Goal: Check status

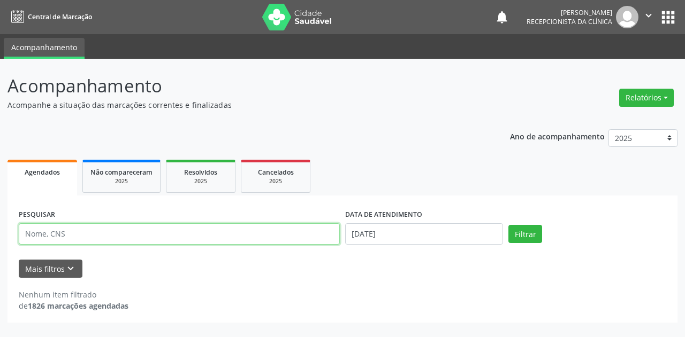
click at [75, 227] on input "text" at bounding box center [179, 234] width 321 height 21
type input "[PERSON_NAME]"
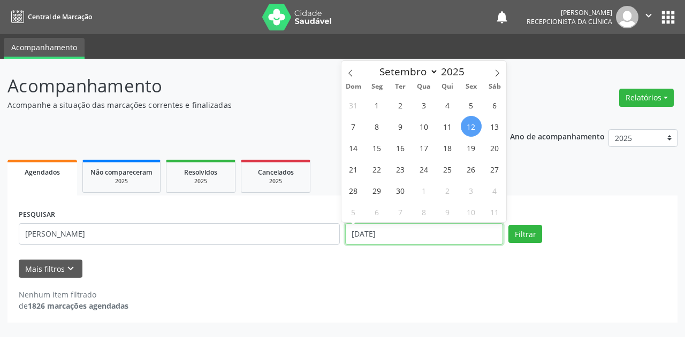
click at [357, 244] on input "[DATE]" at bounding box center [424, 234] width 158 height 21
click at [400, 150] on span "16" at bounding box center [400, 147] width 21 height 21
type input "[DATE]"
click at [400, 150] on span "16" at bounding box center [400, 147] width 21 height 21
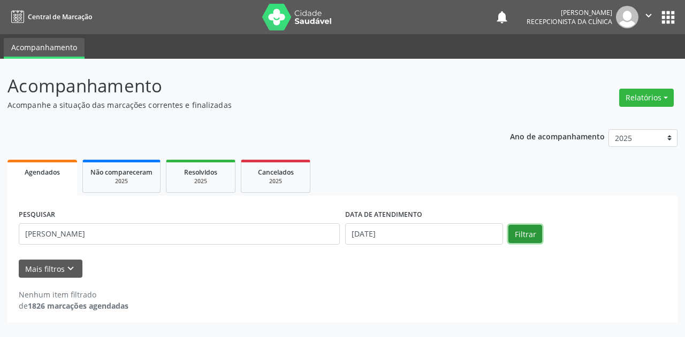
click at [518, 237] on button "Filtrar" at bounding box center [525, 234] width 34 height 18
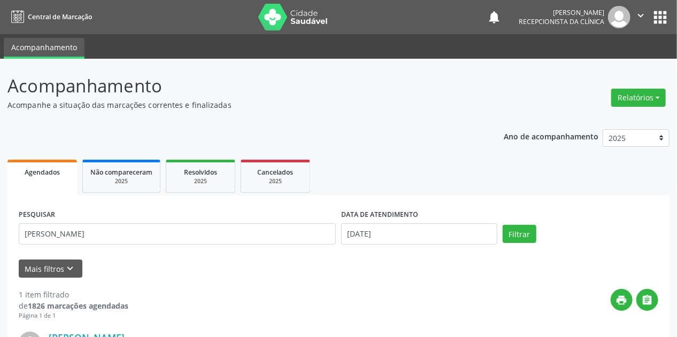
scroll to position [128, 0]
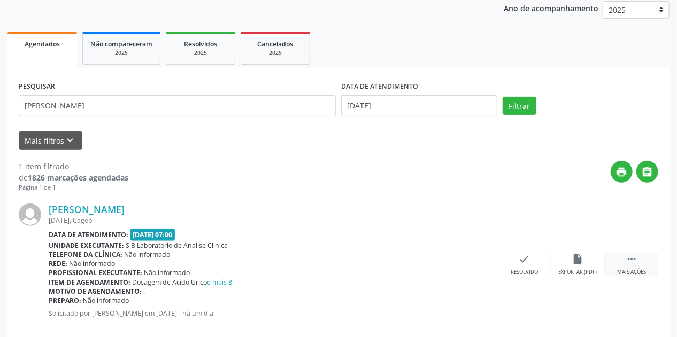
click at [632, 262] on icon "" at bounding box center [632, 260] width 12 height 12
click at [474, 263] on icon "print" at bounding box center [471, 260] width 12 height 12
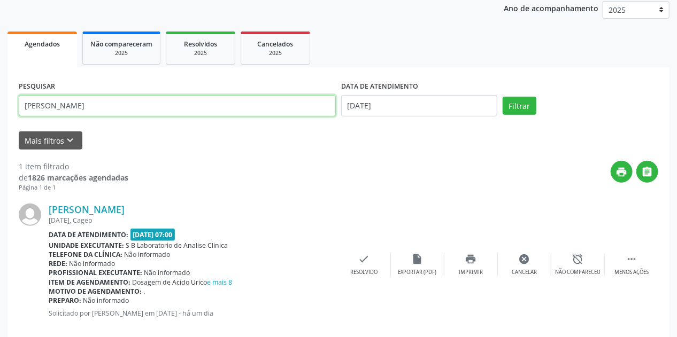
drag, startPoint x: 87, startPoint y: 104, endPoint x: 0, endPoint y: 122, distance: 89.2
click at [0, 122] on div "Acompanhamento Acompanhe a situação das marcações correntes e finalizadas Relat…" at bounding box center [338, 142] width 677 height 425
click at [503, 97] on button "Filtrar" at bounding box center [520, 106] width 34 height 18
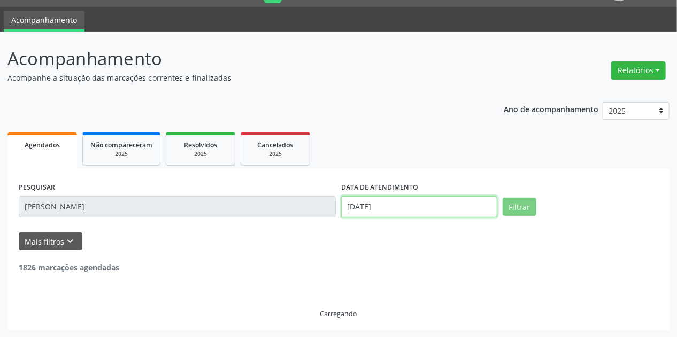
scroll to position [59, 0]
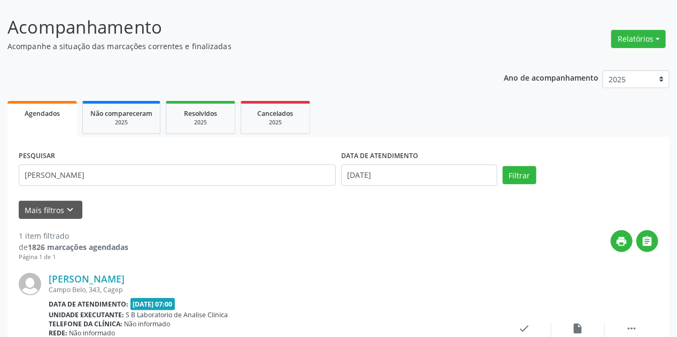
click at [270, 223] on div "1 item filtrado de 1826 marcações agendadas Página 1 de 1 print  [PERSON_NAME]…" at bounding box center [339, 312] width 640 height 187
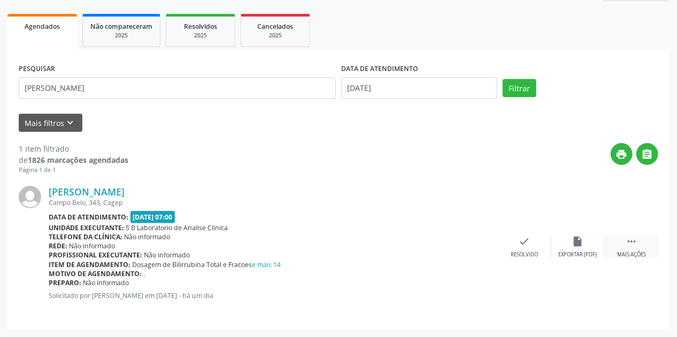
click at [629, 257] on div "Mais ações" at bounding box center [631, 254] width 29 height 7
click at [471, 243] on icon "print" at bounding box center [471, 242] width 12 height 12
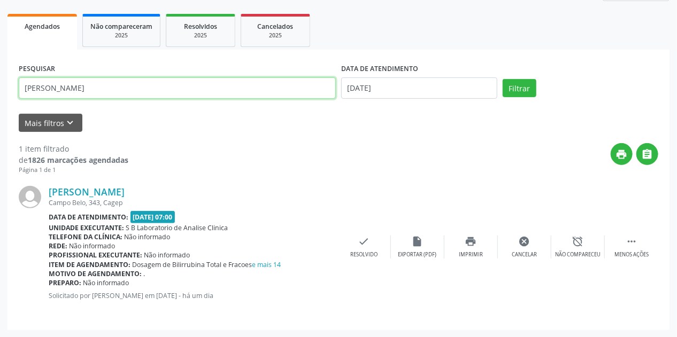
drag, startPoint x: 119, startPoint y: 90, endPoint x: 0, endPoint y: 94, distance: 118.8
click at [0, 94] on div "Acompanhamento Acompanhe a situação das marcações correntes e finalizadas Relat…" at bounding box center [338, 125] width 677 height 425
click at [503, 79] on button "Filtrar" at bounding box center [520, 88] width 34 height 18
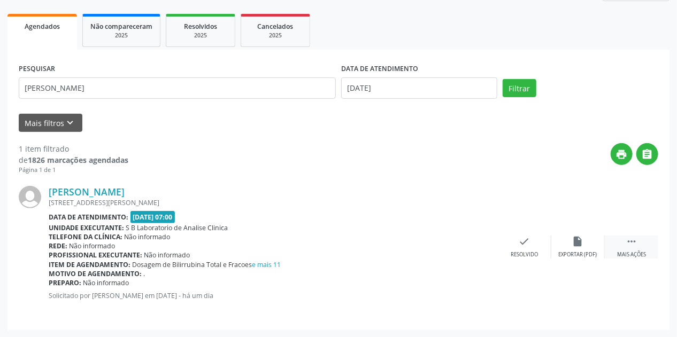
click at [640, 244] on div " Mais ações" at bounding box center [631, 247] width 53 height 23
click at [481, 245] on div "print Imprimir" at bounding box center [470, 247] width 53 height 23
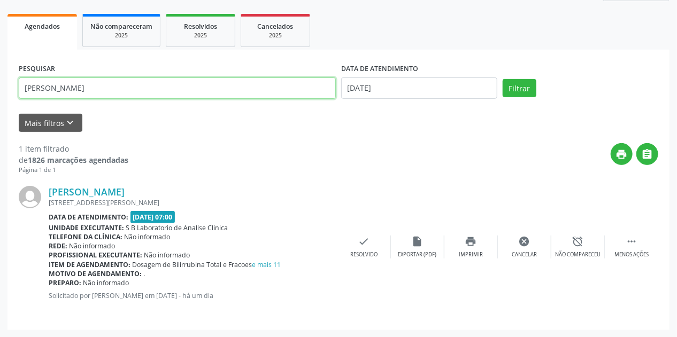
drag, startPoint x: 78, startPoint y: 85, endPoint x: 0, endPoint y: 86, distance: 78.1
click at [0, 86] on div "Acompanhamento Acompanhe a situação das marcações correntes e finalizadas Relat…" at bounding box center [338, 125] width 677 height 425
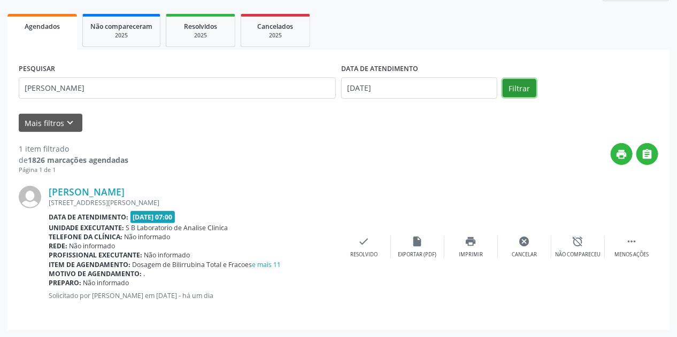
click at [510, 90] on button "Filtrar" at bounding box center [520, 88] width 34 height 18
click at [638, 247] on div " Mais ações" at bounding box center [631, 247] width 53 height 23
click at [471, 246] on icon "print" at bounding box center [471, 242] width 12 height 12
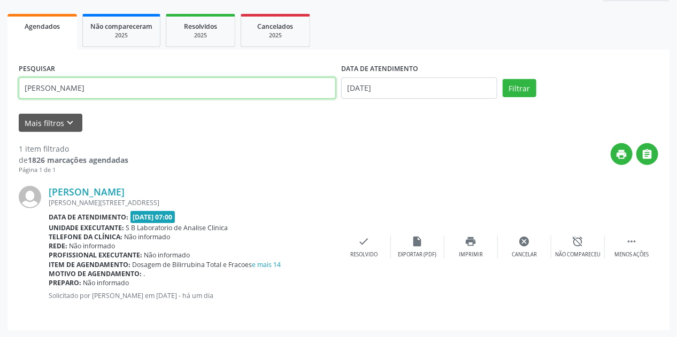
drag, startPoint x: 43, startPoint y: 83, endPoint x: 0, endPoint y: 92, distance: 44.3
click at [0, 92] on div "Acompanhamento Acompanhe a situação das marcações correntes e finalizadas Relat…" at bounding box center [338, 125] width 677 height 425
click at [503, 79] on button "Filtrar" at bounding box center [520, 88] width 34 height 18
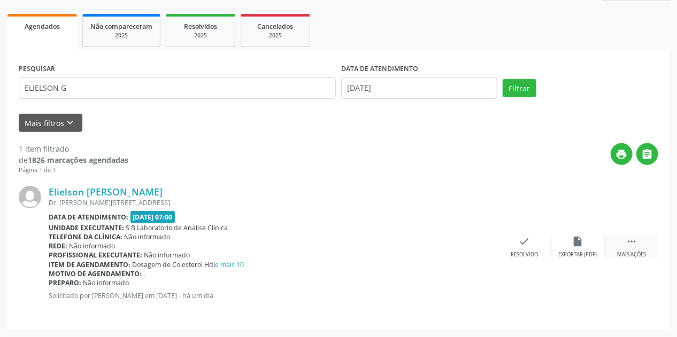
click at [640, 246] on div " Mais ações" at bounding box center [631, 247] width 53 height 23
click at [466, 243] on icon "print" at bounding box center [471, 242] width 12 height 12
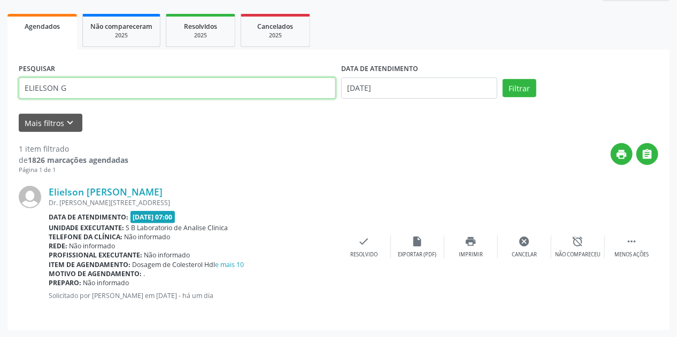
drag, startPoint x: 16, startPoint y: 88, endPoint x: 0, endPoint y: 101, distance: 20.1
click at [0, 101] on div "Acompanhamento Acompanhe a situação das marcações correntes e finalizadas Relat…" at bounding box center [338, 125] width 677 height 425
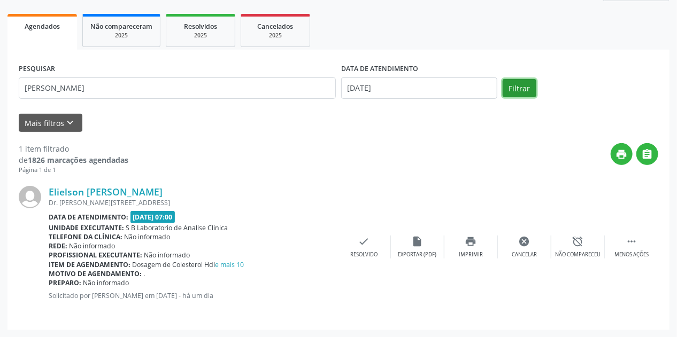
click at [531, 83] on button "Filtrar" at bounding box center [520, 88] width 34 height 18
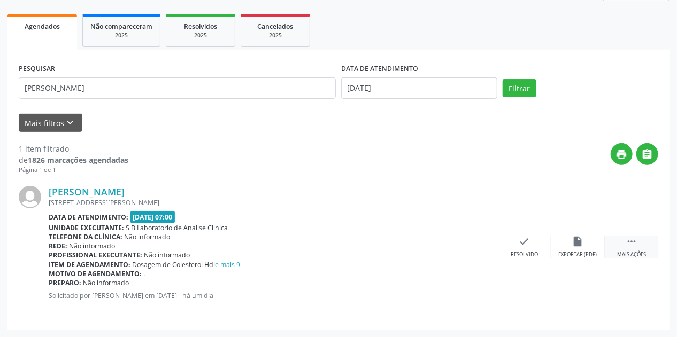
click at [640, 250] on div " Mais ações" at bounding box center [631, 247] width 53 height 23
click at [480, 250] on div "print Imprimir" at bounding box center [470, 247] width 53 height 23
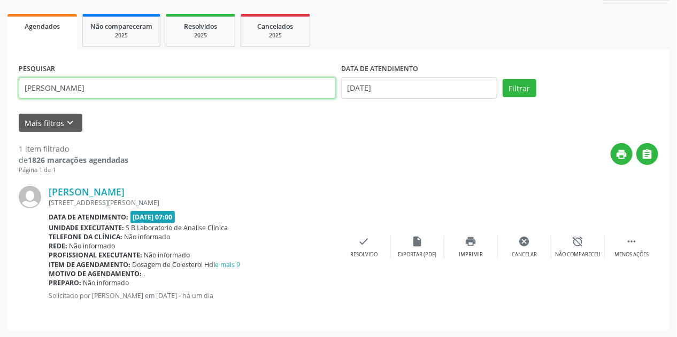
drag, startPoint x: 84, startPoint y: 92, endPoint x: 0, endPoint y: 99, distance: 84.3
click at [0, 98] on div "Acompanhamento Acompanhe a situação das marcações correntes e finalizadas Relat…" at bounding box center [338, 125] width 677 height 425
click at [503, 79] on button "Filtrar" at bounding box center [520, 88] width 34 height 18
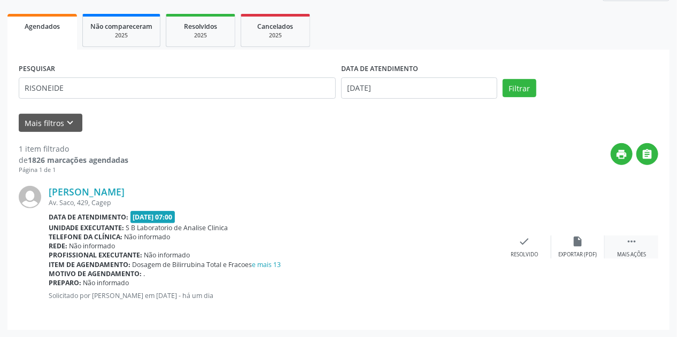
click at [633, 243] on icon "" at bounding box center [632, 242] width 12 height 12
click at [475, 240] on icon "print" at bounding box center [471, 242] width 12 height 12
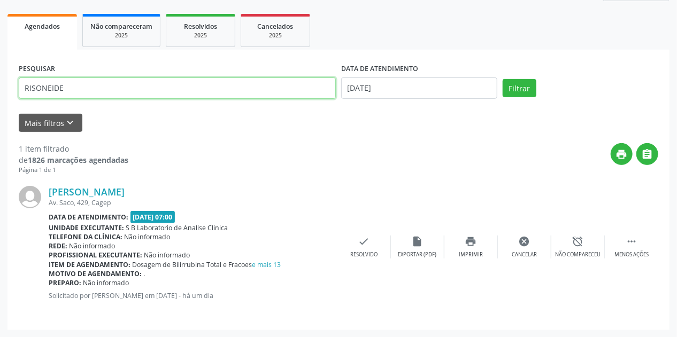
drag, startPoint x: 69, startPoint y: 88, endPoint x: 0, endPoint y: 50, distance: 78.5
click at [0, 50] on div "Acompanhamento Acompanhe a situação das marcações correntes e finalizadas Relat…" at bounding box center [338, 125] width 677 height 425
click at [503, 79] on button "Filtrar" at bounding box center [520, 88] width 34 height 18
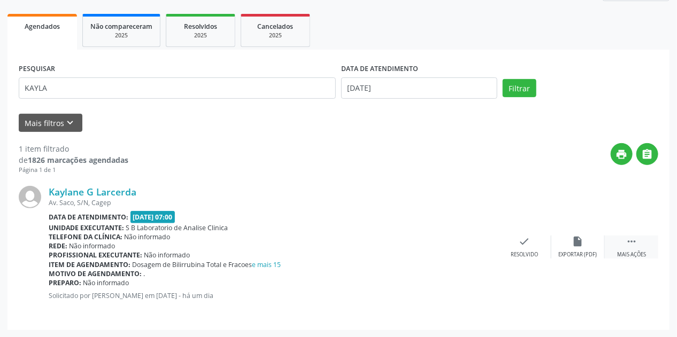
click at [625, 238] on div " Mais ações" at bounding box center [631, 247] width 53 height 23
click at [470, 243] on icon "print" at bounding box center [471, 242] width 12 height 12
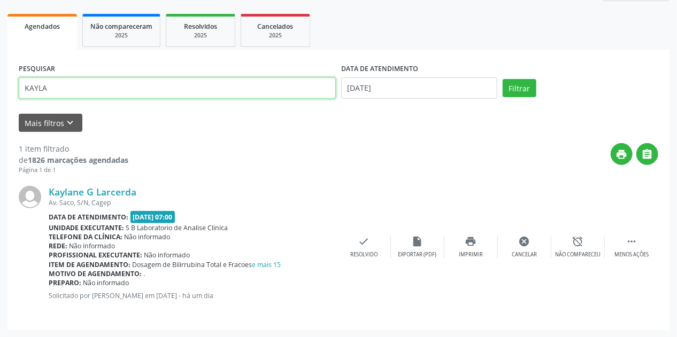
drag, startPoint x: 126, startPoint y: 90, endPoint x: 0, endPoint y: 95, distance: 125.8
click at [0, 95] on div "Acompanhamento Acompanhe a situação das marcações correntes e finalizadas Relat…" at bounding box center [338, 125] width 677 height 425
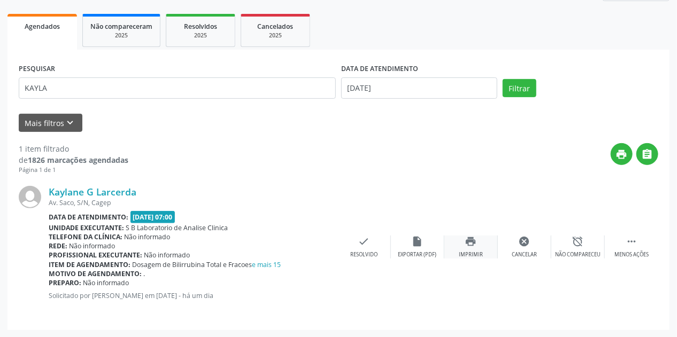
click at [484, 246] on div "print Imprimir" at bounding box center [470, 247] width 53 height 23
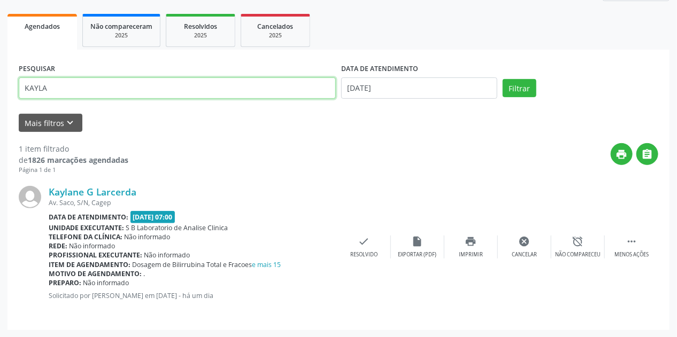
drag, startPoint x: 104, startPoint y: 88, endPoint x: 0, endPoint y: 81, distance: 104.5
click at [0, 81] on div "Acompanhamento Acompanhe a situação das marcações correntes e finalizadas Relat…" at bounding box center [338, 125] width 677 height 425
click at [503, 79] on button "Filtrar" at bounding box center [520, 88] width 34 height 18
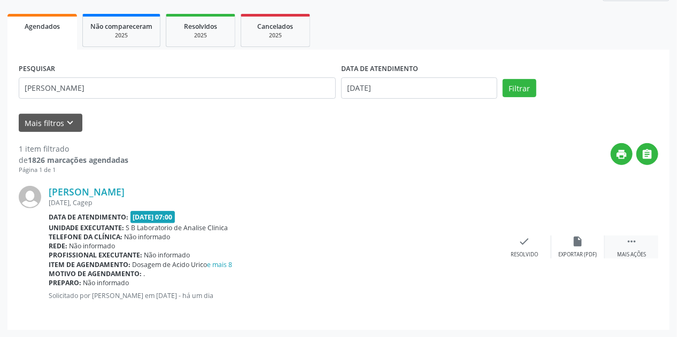
click at [625, 242] on div " Mais ações" at bounding box center [631, 247] width 53 height 23
click at [474, 240] on icon "print" at bounding box center [471, 242] width 12 height 12
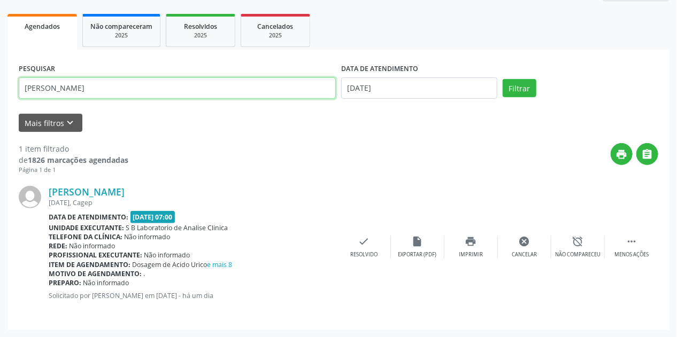
drag, startPoint x: 76, startPoint y: 83, endPoint x: 0, endPoint y: 85, distance: 76.0
click at [0, 84] on div "Acompanhamento Acompanhe a situação das marcações correntes e finalizadas Relat…" at bounding box center [338, 125] width 677 height 425
click at [503, 79] on button "Filtrar" at bounding box center [520, 88] width 34 height 18
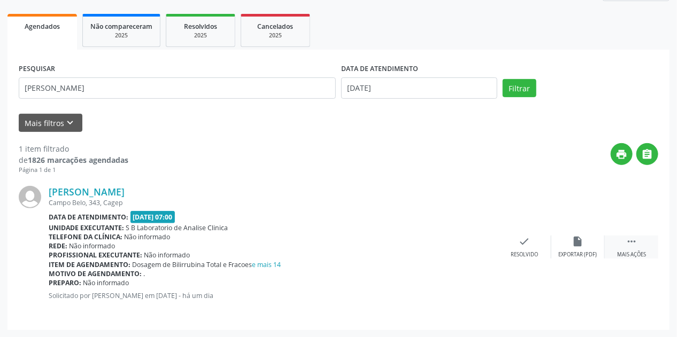
drag, startPoint x: 631, startPoint y: 248, endPoint x: 606, endPoint y: 246, distance: 24.7
click at [631, 247] on div " Mais ações" at bounding box center [631, 247] width 53 height 23
click at [478, 246] on div "print Imprimir" at bounding box center [470, 247] width 53 height 23
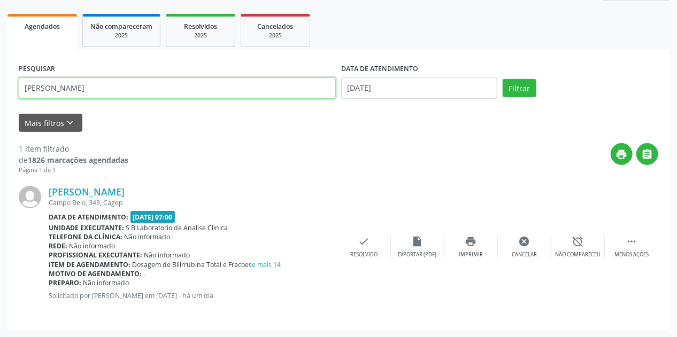
drag, startPoint x: 88, startPoint y: 86, endPoint x: 0, endPoint y: 86, distance: 88.2
click at [0, 86] on div "Acompanhamento Acompanhe a situação das marcações correntes e finalizadas Relat…" at bounding box center [338, 125] width 677 height 425
click at [503, 79] on button "Filtrar" at bounding box center [520, 88] width 34 height 18
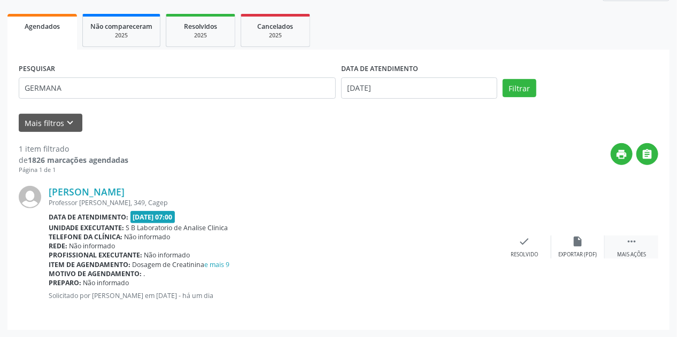
click at [635, 247] on div " Mais ações" at bounding box center [631, 247] width 53 height 23
click at [474, 242] on icon "print" at bounding box center [471, 242] width 12 height 12
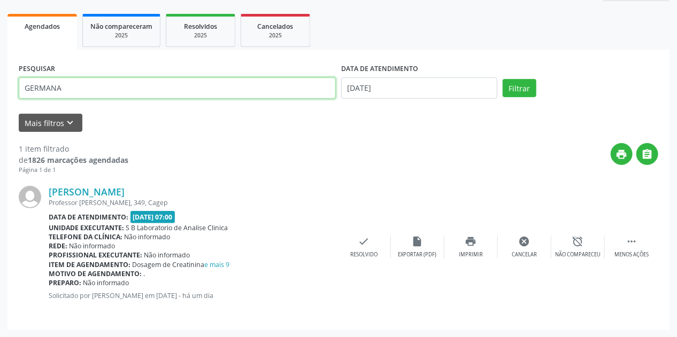
drag, startPoint x: 128, startPoint y: 91, endPoint x: 0, endPoint y: 92, distance: 128.4
click at [0, 92] on div "Acompanhamento Acompanhe a situação das marcações correntes e finalizadas Relat…" at bounding box center [338, 125] width 677 height 425
click at [503, 79] on button "Filtrar" at bounding box center [520, 88] width 34 height 18
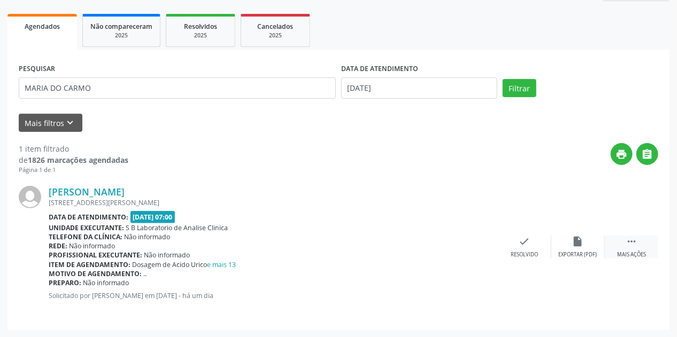
click at [632, 251] on div "Mais ações" at bounding box center [631, 254] width 29 height 7
click at [468, 249] on div "print Imprimir" at bounding box center [470, 247] width 53 height 23
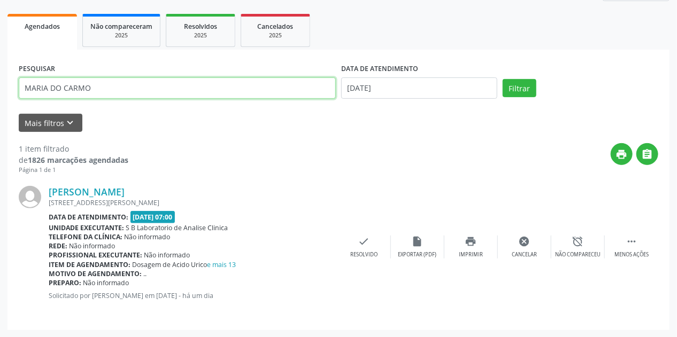
click at [0, 60] on div "Acompanhamento Acompanhe a situação das marcações correntes e finalizadas Relat…" at bounding box center [338, 125] width 677 height 425
click at [503, 79] on button "Filtrar" at bounding box center [520, 88] width 34 height 18
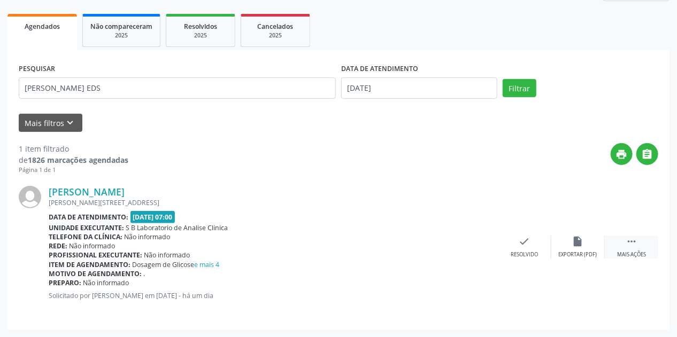
click at [648, 240] on div " Mais ações" at bounding box center [631, 247] width 53 height 23
click at [481, 245] on div "print Imprimir" at bounding box center [470, 247] width 53 height 23
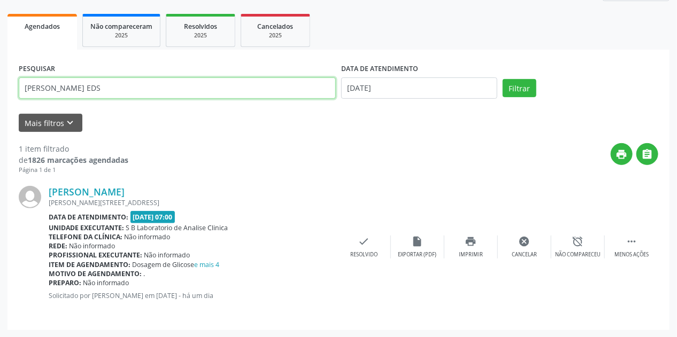
drag, startPoint x: 67, startPoint y: 81, endPoint x: 0, endPoint y: 86, distance: 67.6
click at [0, 86] on div "Acompanhamento Acompanhe a situação das marcações correntes e finalizadas Relat…" at bounding box center [338, 125] width 677 height 425
type input "ZEVALDO"
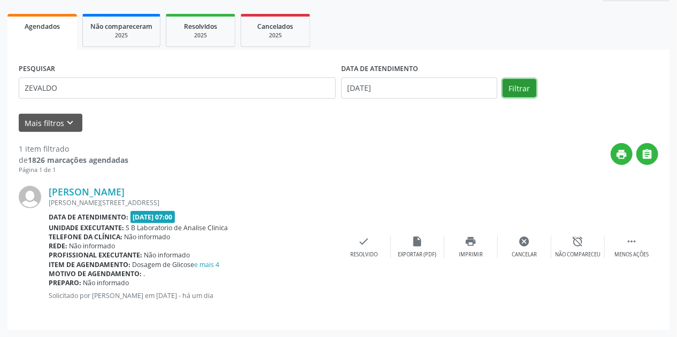
click at [524, 88] on button "Filtrar" at bounding box center [520, 88] width 34 height 18
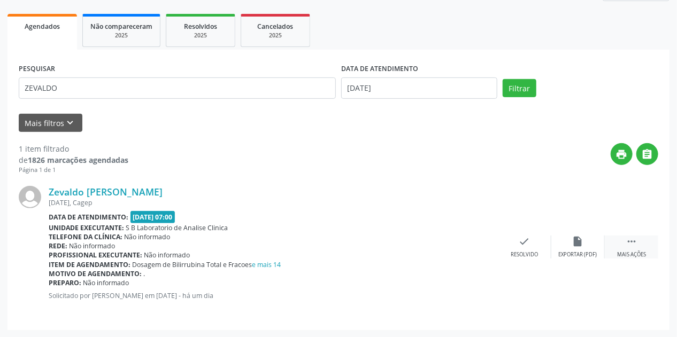
click at [629, 237] on icon "" at bounding box center [632, 242] width 12 height 12
click at [475, 239] on icon "print" at bounding box center [471, 242] width 12 height 12
